Goal: Task Accomplishment & Management: Manage account settings

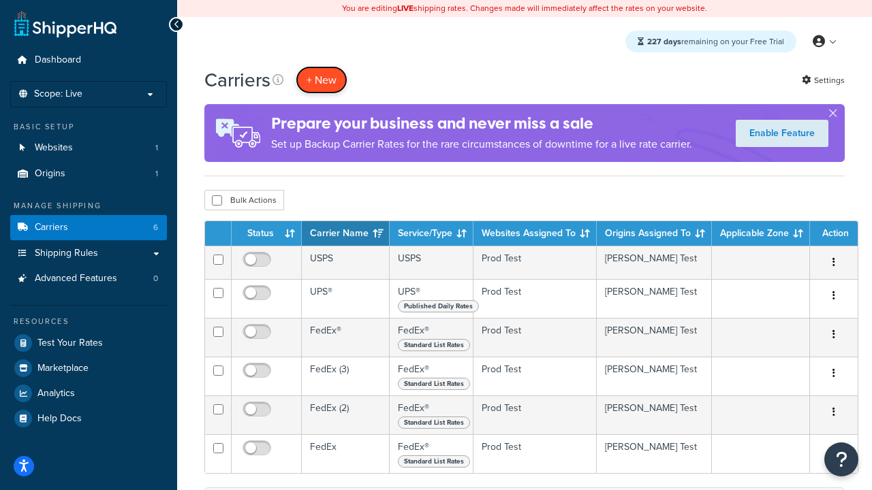
click at [321, 80] on button "+ New" at bounding box center [322, 80] width 52 height 28
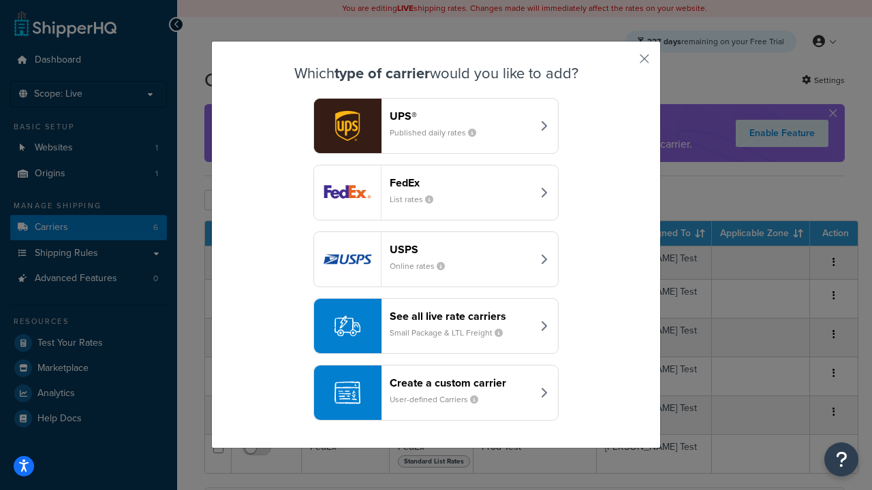
click at [436, 193] on div "FedEx List rates" at bounding box center [460, 192] width 142 height 33
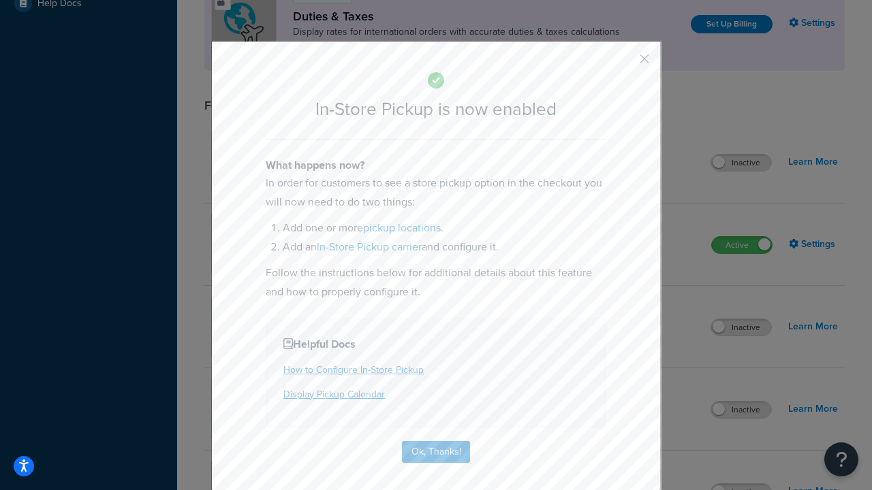
click at [624, 63] on button "button" at bounding box center [623, 63] width 3 height 3
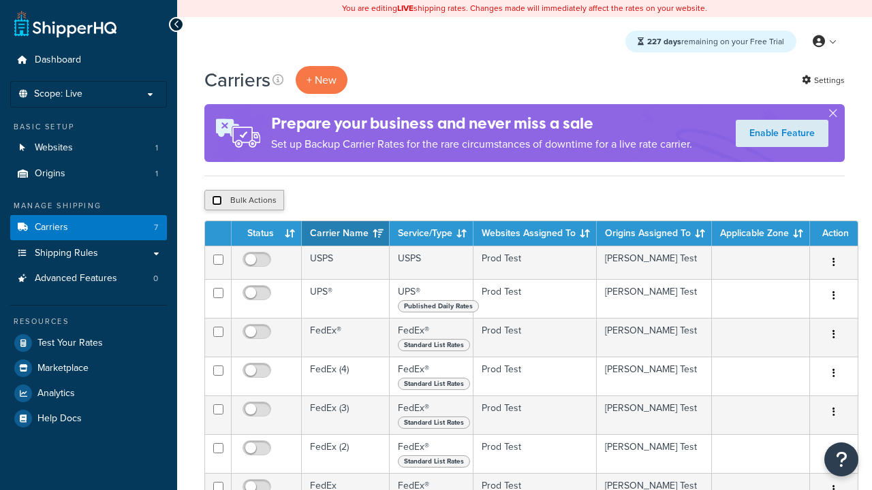
click at [217, 201] on input "checkbox" at bounding box center [217, 200] width 10 height 10
checkbox input "true"
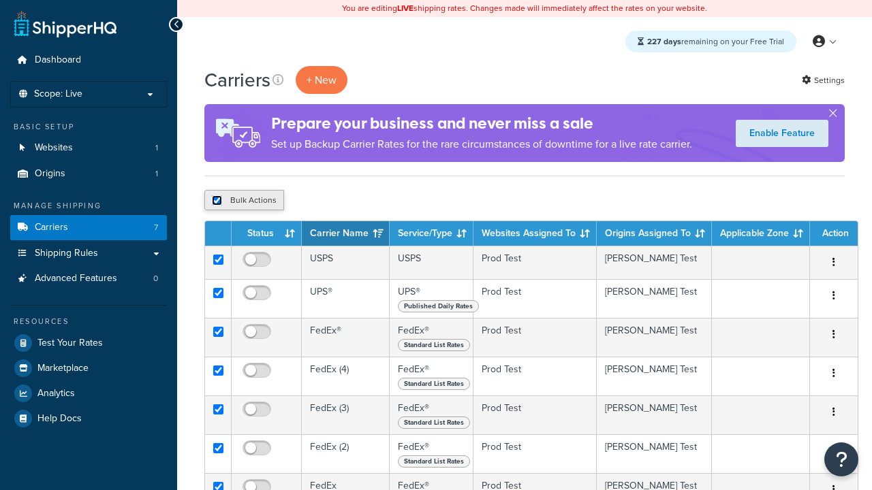
checkbox input "true"
click at [366, 201] on button "Delete" at bounding box center [363, 200] width 47 height 20
